Goal: Task Accomplishment & Management: Use online tool/utility

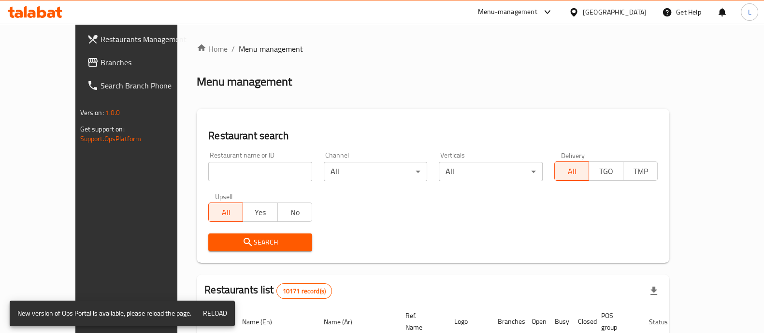
click at [224, 169] on input "search" at bounding box center [260, 171] width 104 height 19
type input "wasabi"
click at [243, 243] on icon "submit" at bounding box center [247, 242] width 8 height 8
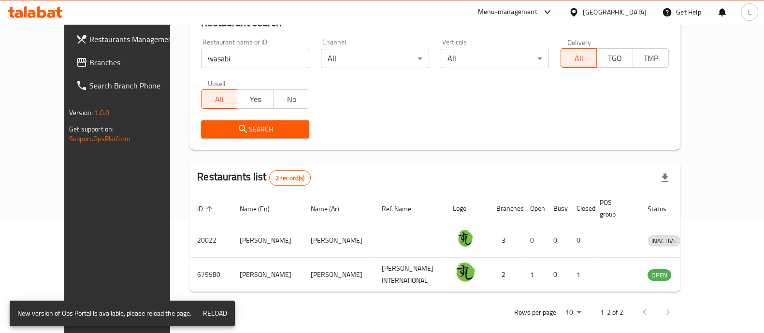
scroll to position [113, 0]
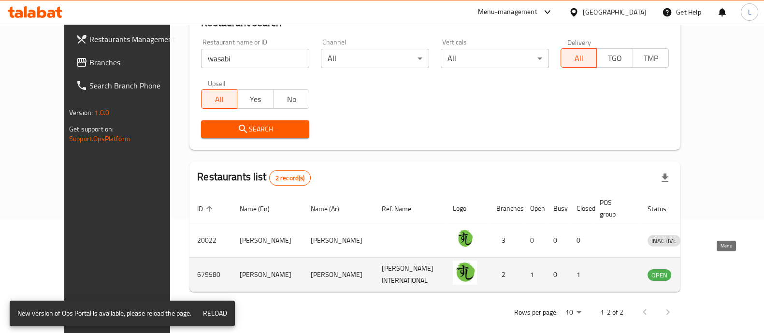
click at [711, 271] on icon "enhanced table" at bounding box center [705, 275] width 11 height 8
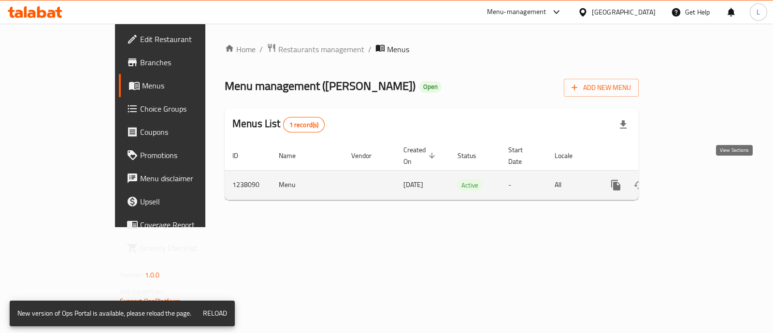
click at [691, 179] on icon "enhanced table" at bounding box center [686, 185] width 12 height 12
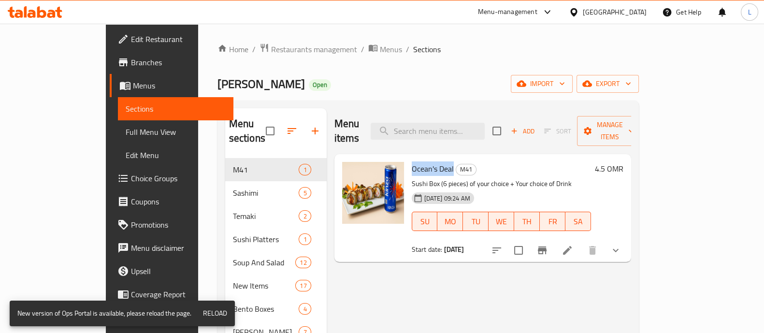
drag, startPoint x: 426, startPoint y: 153, endPoint x: 385, endPoint y: 151, distance: 40.6
click at [412, 161] on span "Ocean's Deal" at bounding box center [433, 168] width 42 height 14
copy span "Ocean's Deal"
drag, startPoint x: 546, startPoint y: 167, endPoint x: 386, endPoint y: 171, distance: 159.5
click at [412, 178] on p "Sushi Box (6 pieces) of your choice + Your choice of Drink" at bounding box center [501, 184] width 179 height 12
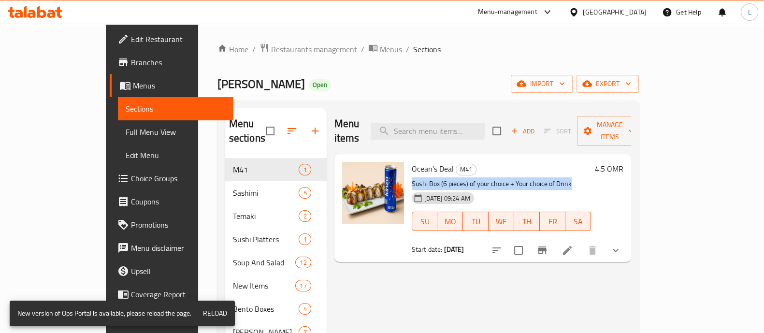
copy p "Sushi Box (6 pieces) of your choice + Your choice of Drink"
click at [271, 46] on span "Restaurants management" at bounding box center [314, 49] width 86 height 12
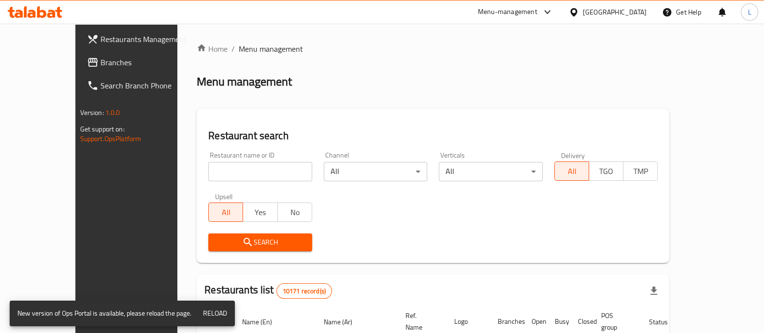
click at [247, 162] on input "search" at bounding box center [260, 171] width 104 height 19
type input "Bin [PERSON_NAME]"
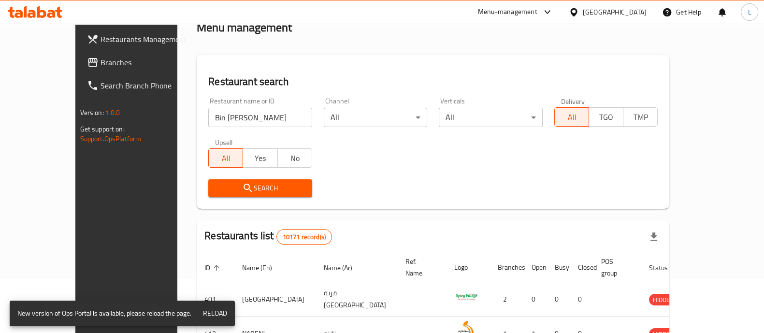
scroll to position [65, 0]
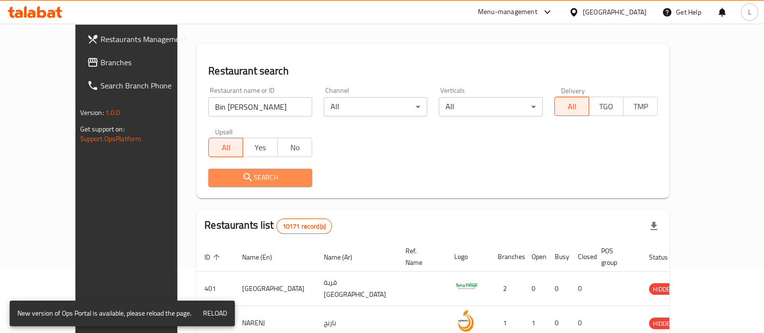
click at [242, 173] on icon "submit" at bounding box center [248, 177] width 12 height 12
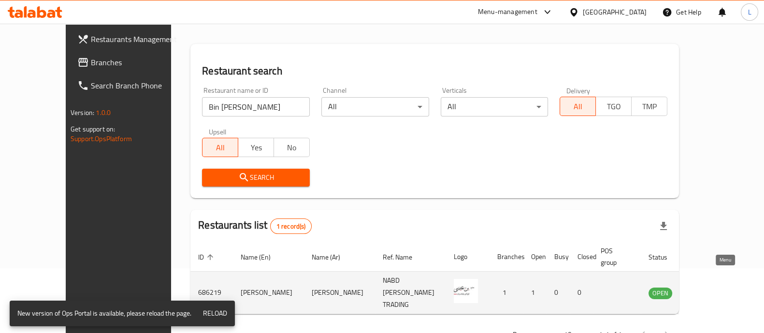
click at [710, 289] on icon "enhanced table" at bounding box center [704, 293] width 11 height 8
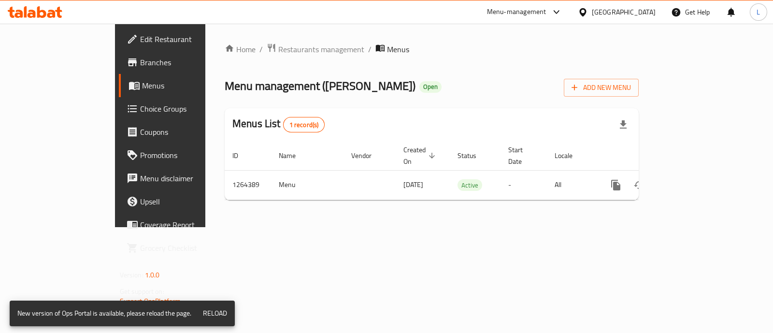
click at [142, 87] on span "Menus" at bounding box center [189, 86] width 94 height 12
click at [119, 77] on link "Menus" at bounding box center [181, 85] width 125 height 23
click at [119, 95] on link "Menus" at bounding box center [181, 85] width 125 height 23
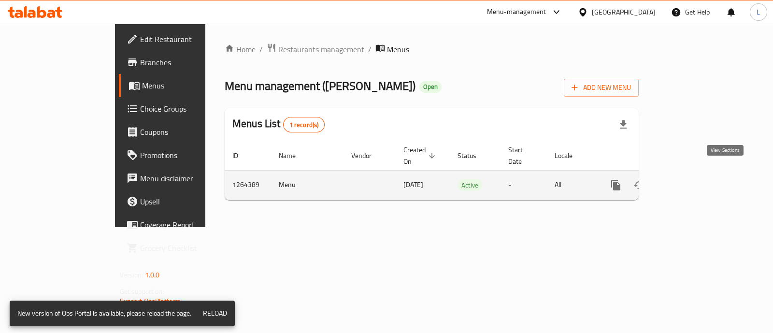
click at [691, 179] on icon "enhanced table" at bounding box center [686, 185] width 12 height 12
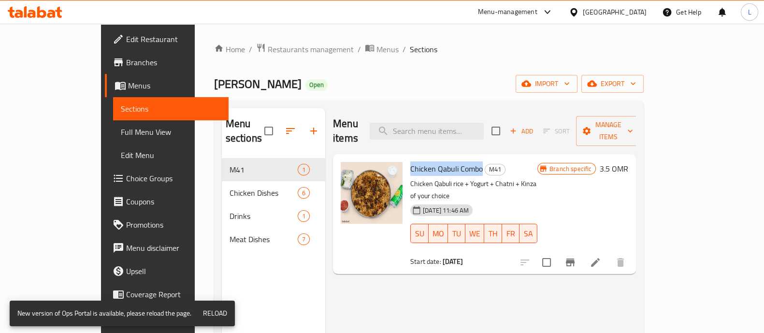
drag, startPoint x: 457, startPoint y: 154, endPoint x: 384, endPoint y: 151, distance: 73.5
click at [406, 158] on div "Chicken Qabuli Combo M41 Chicken Qabuli rice + Yogurt + Chatni + Kinza of your …" at bounding box center [473, 214] width 135 height 112
copy span "Chicken Qabuli Combo"
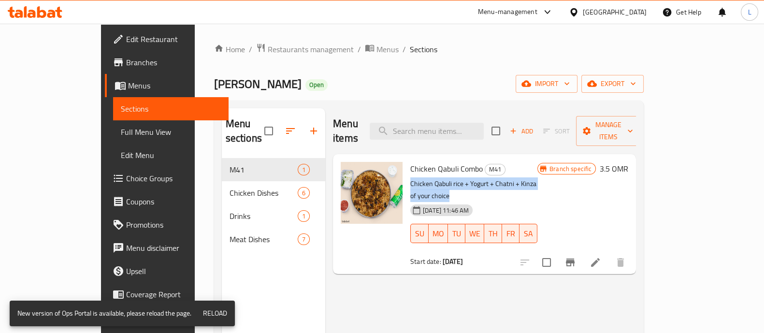
drag, startPoint x: 556, startPoint y: 169, endPoint x: 386, endPoint y: 168, distance: 169.5
click at [410, 178] on p "Chicken Qabuli rice + Yogurt + Chatni + Kinza of your choice" at bounding box center [473, 190] width 127 height 24
copy p "Chicken Qabuli rice + Yogurt + Chatni + Kinza of your choice"
